Goal: Information Seeking & Learning: Learn about a topic

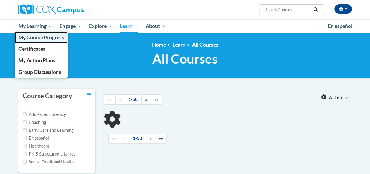
click at [42, 38] on span "My Course Progress" at bounding box center [41, 37] width 46 height 6
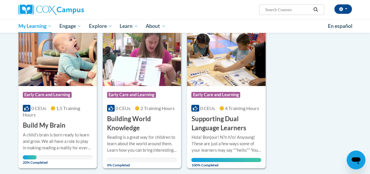
scroll to position [86, 0]
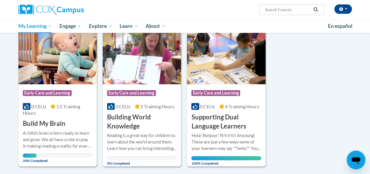
click at [84, 69] on img at bounding box center [57, 54] width 78 height 60
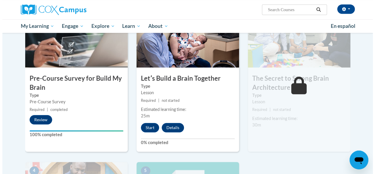
scroll to position [146, 0]
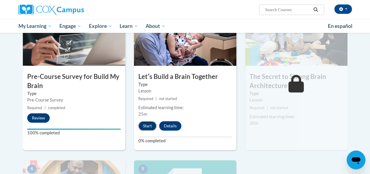
click at [144, 126] on button "Start" at bounding box center [148, 125] width 18 height 9
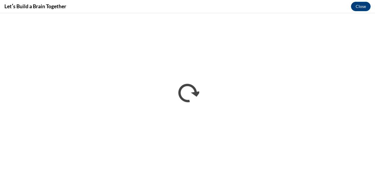
scroll to position [0, 0]
click at [354, 6] on button "Close" at bounding box center [361, 6] width 20 height 9
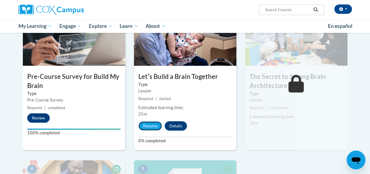
click at [148, 124] on button "Resume" at bounding box center [151, 125] width 24 height 9
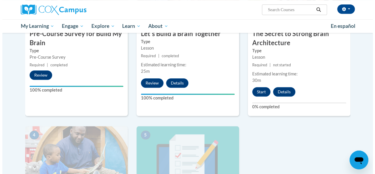
scroll to position [189, 0]
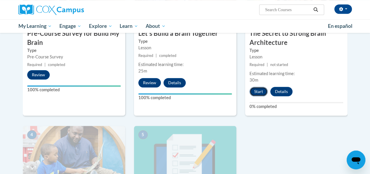
click at [259, 89] on button "Start" at bounding box center [259, 91] width 18 height 9
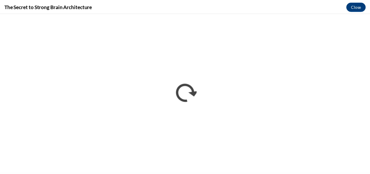
scroll to position [0, 0]
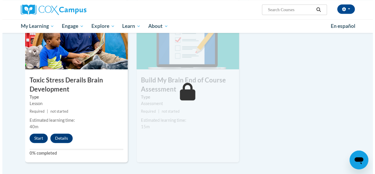
scroll to position [304, 0]
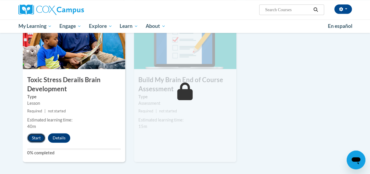
click at [41, 137] on button "Start" at bounding box center [36, 137] width 18 height 9
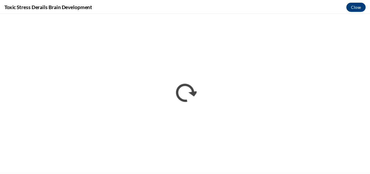
scroll to position [0, 0]
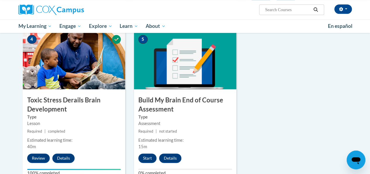
scroll to position [282, 0]
